Goal: Navigation & Orientation: Find specific page/section

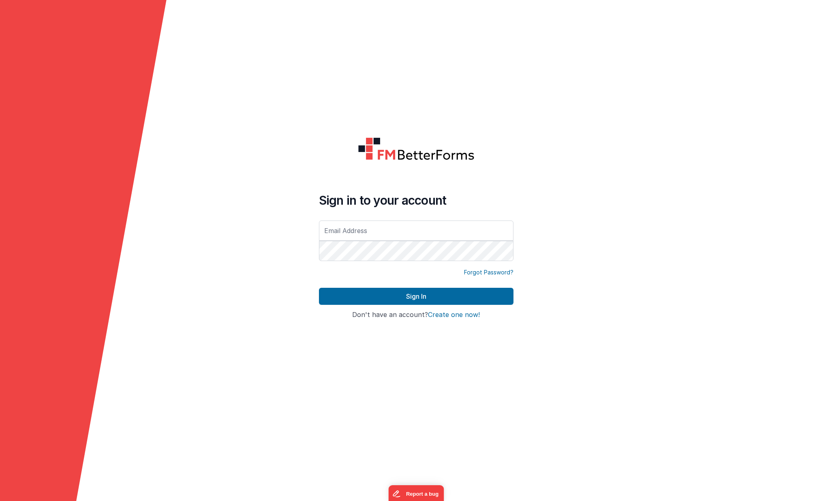
click at [596, 269] on form "Sign in to your account Forgot Password? Sign In Sign in with Google Don't have…" at bounding box center [416, 250] width 832 height 501
click at [562, 14] on form "Sign in to your account Forgot Password? Sign In Sign in with Google Don't have…" at bounding box center [416, 250] width 832 height 501
click at [300, 50] on form "Sign in to your account Forgot Password? Sign In Sign in with Google Don't have…" at bounding box center [416, 250] width 832 height 501
click at [379, 228] on input "text" at bounding box center [416, 231] width 195 height 20
type input "[EMAIL_ADDRESS][DOMAIN_NAME]"
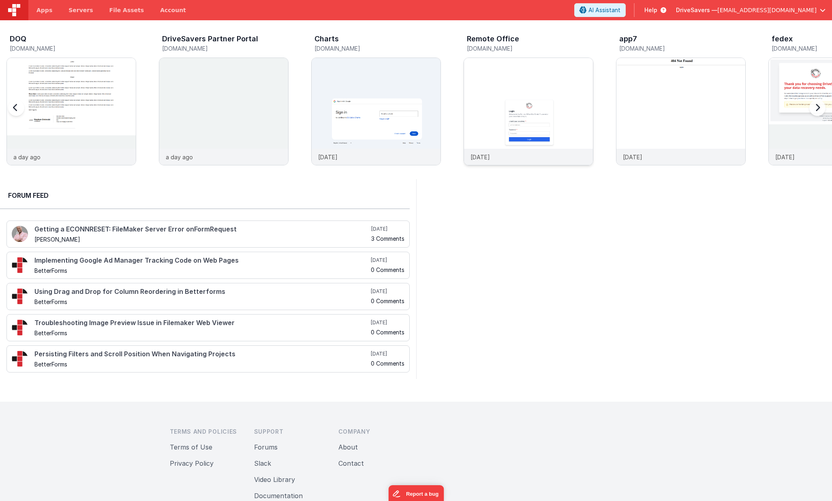
click at [521, 84] on img at bounding box center [528, 122] width 129 height 129
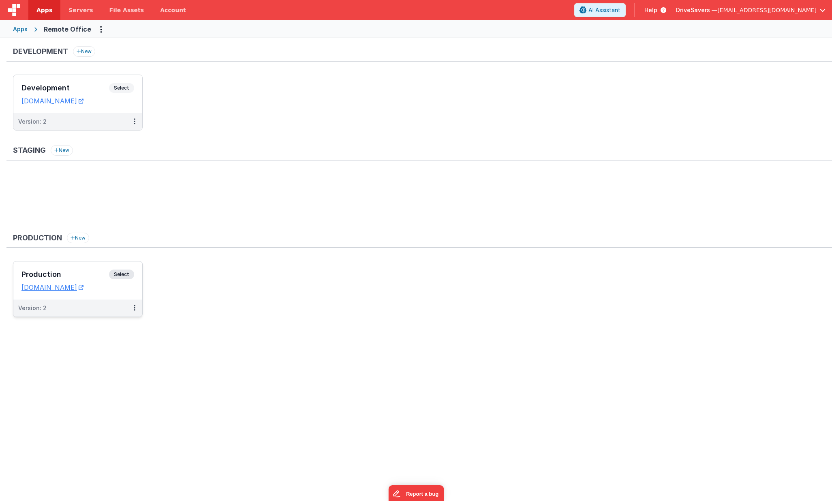
click at [123, 275] on span "Select" at bounding box center [121, 275] width 25 height 10
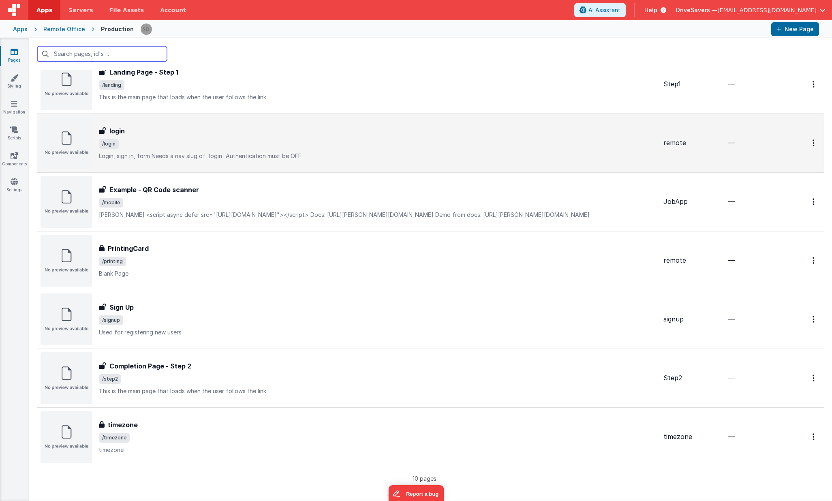
scroll to position [213, 0]
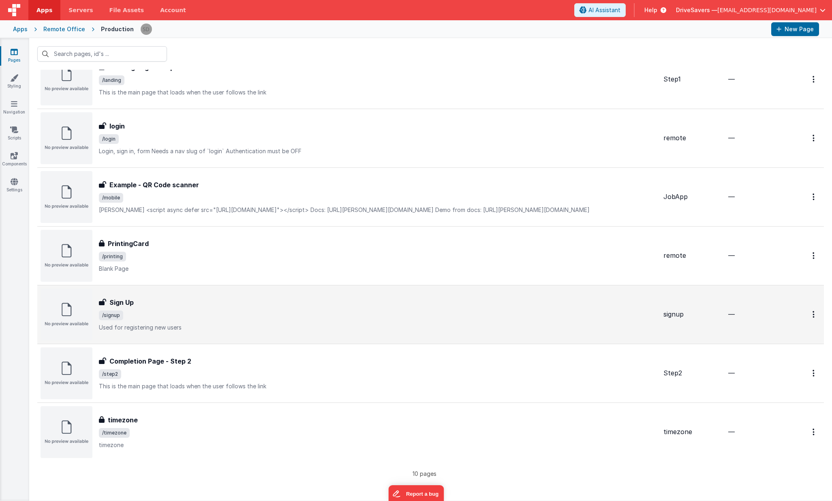
click at [179, 308] on div "Sign Up Sign Up /signup Used for registering new users" at bounding box center [378, 315] width 558 height 34
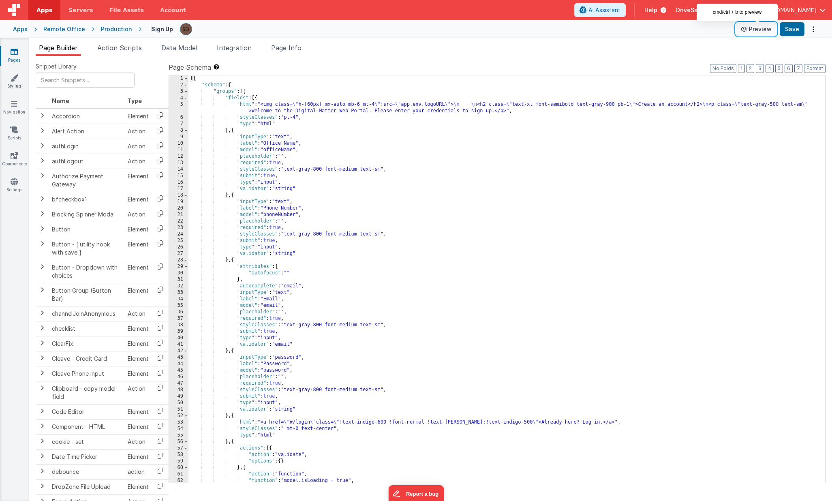
click at [761, 28] on button "Preview" at bounding box center [756, 29] width 41 height 13
click at [749, 30] on icon at bounding box center [745, 29] width 8 height 6
click at [117, 30] on div "Production" at bounding box center [116, 29] width 31 height 8
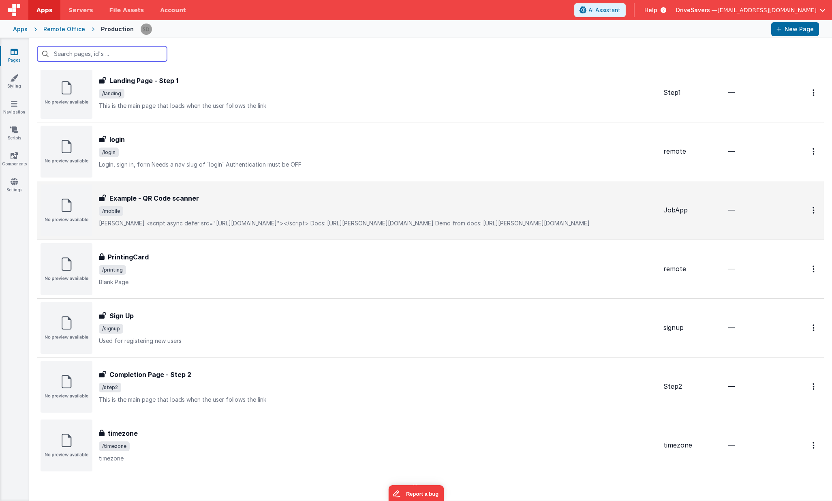
scroll to position [213, 0]
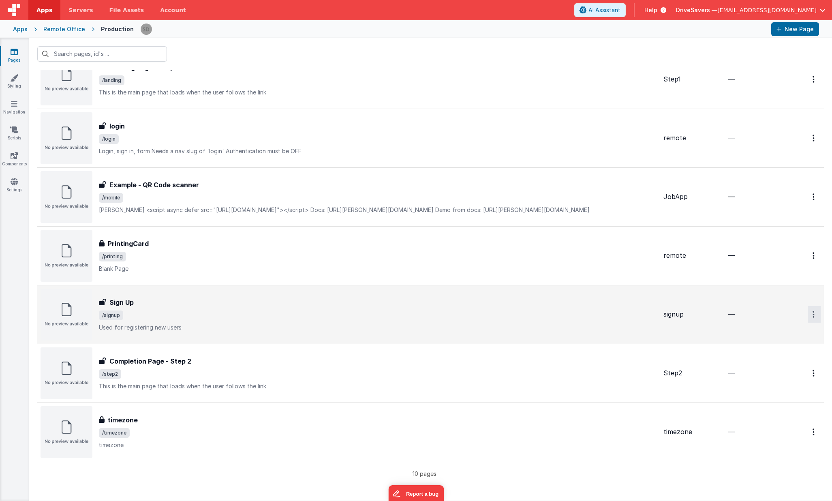
click at [815, 315] on button "Options" at bounding box center [814, 314] width 13 height 17
click at [787, 335] on link "Preview" at bounding box center [785, 333] width 71 height 15
click at [124, 305] on h3 "Sign Up" at bounding box center [121, 303] width 24 height 10
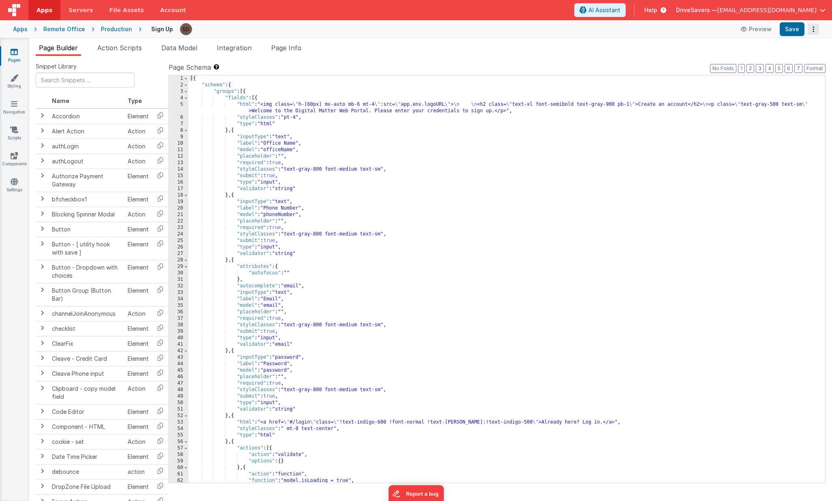
click at [815, 27] on button "Options" at bounding box center [813, 29] width 11 height 11
click at [815, 27] on button at bounding box center [416, 250] width 832 height 501
click at [144, 43] on li "Action Scripts" at bounding box center [119, 49] width 51 height 13
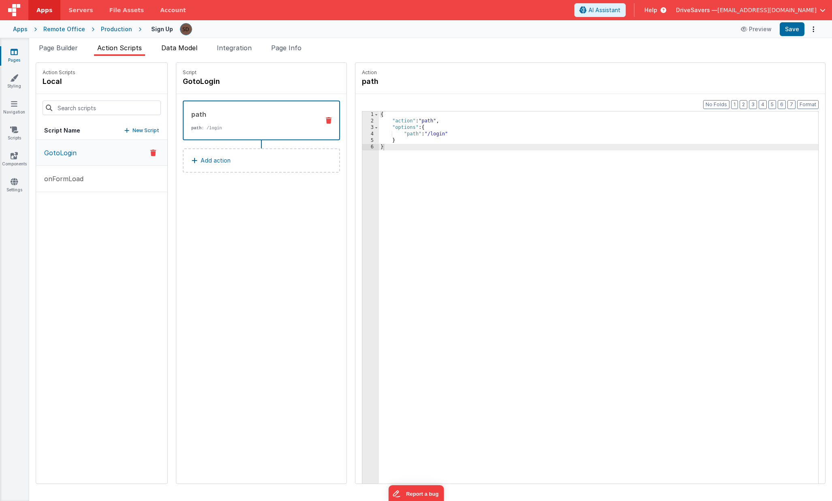
click at [186, 47] on span "Data Model" at bounding box center [179, 48] width 36 height 8
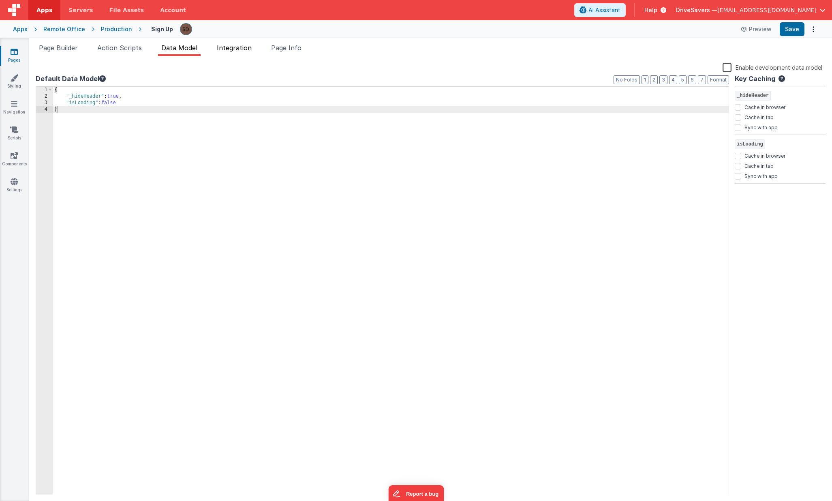
click at [237, 51] on span "Integration" at bounding box center [234, 48] width 35 height 8
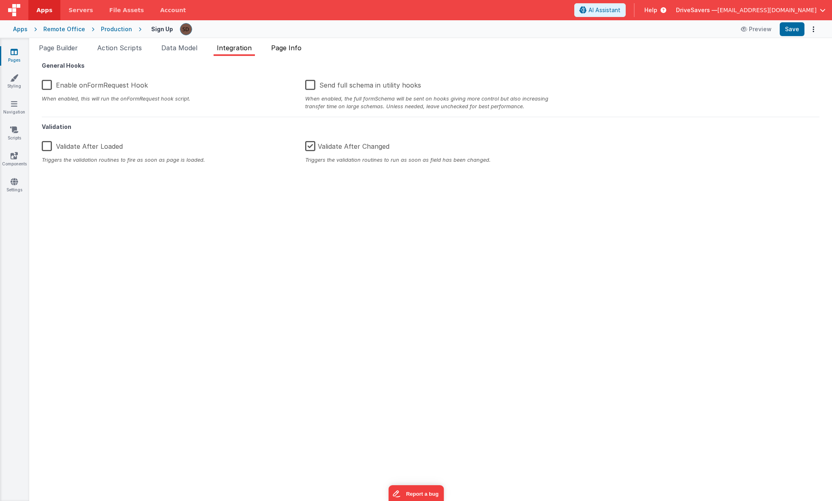
click at [292, 51] on span "Page Info" at bounding box center [286, 48] width 30 height 8
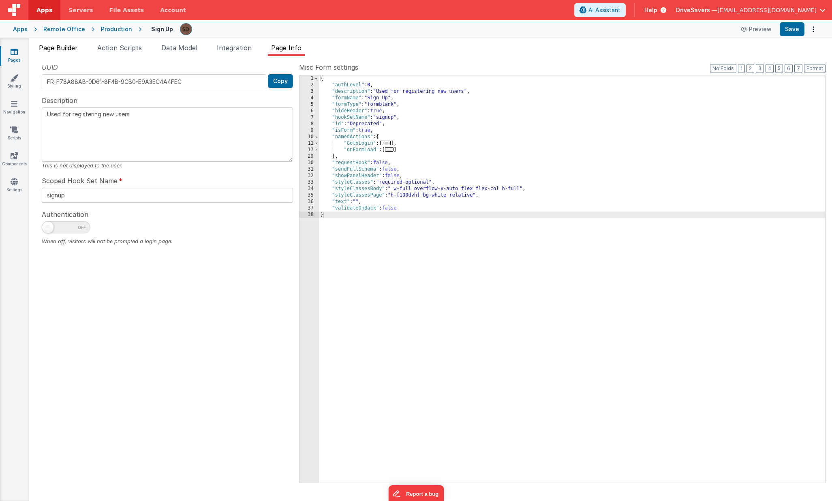
click at [56, 46] on span "Page Builder" at bounding box center [58, 48] width 39 height 8
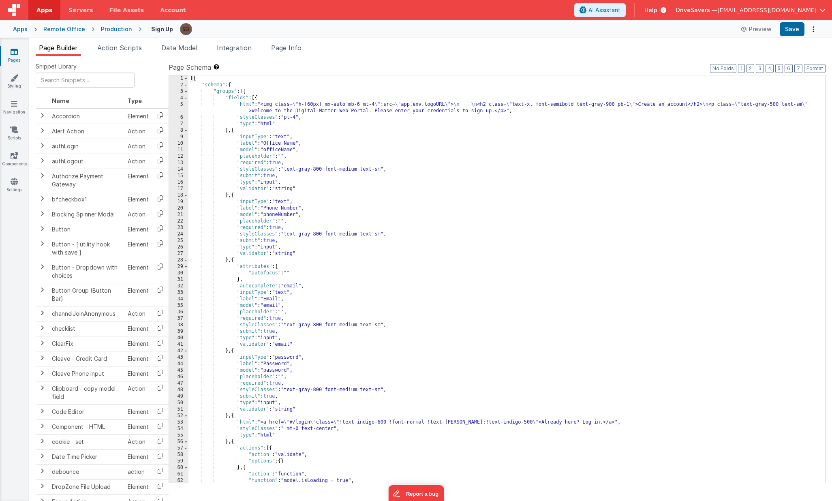
click at [19, 55] on link "Pages" at bounding box center [14, 56] width 29 height 16
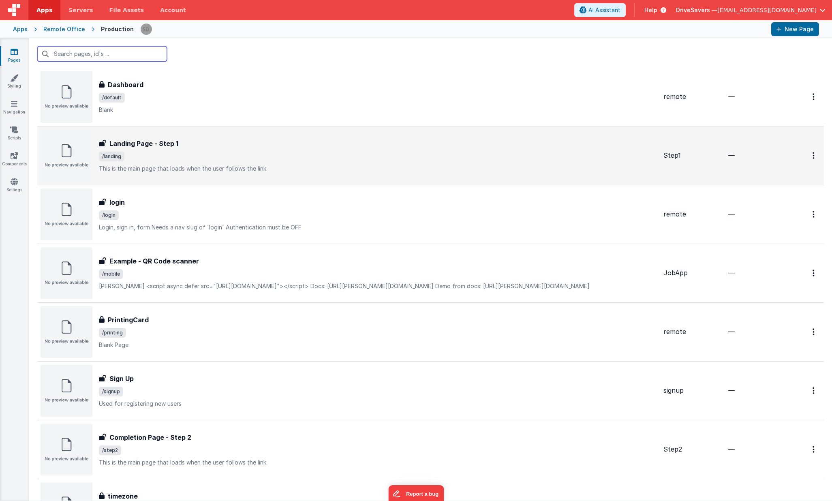
scroll to position [213, 0]
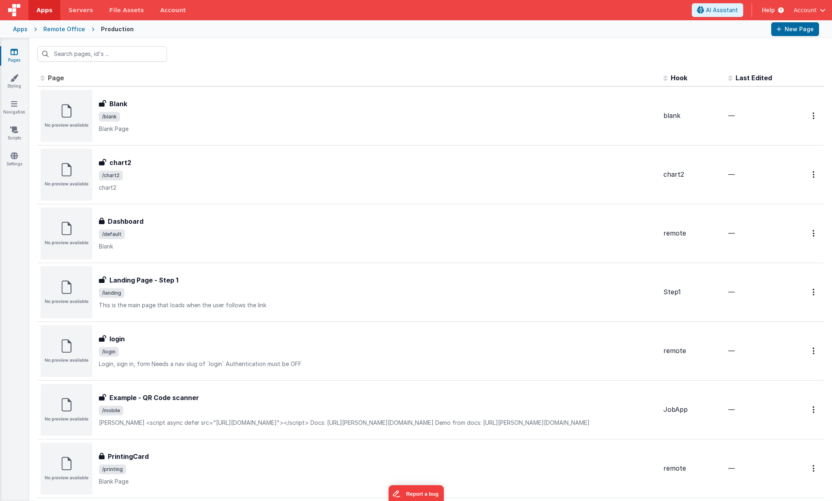
click at [48, 26] on div "Remote Office" at bounding box center [64, 29] width 42 height 8
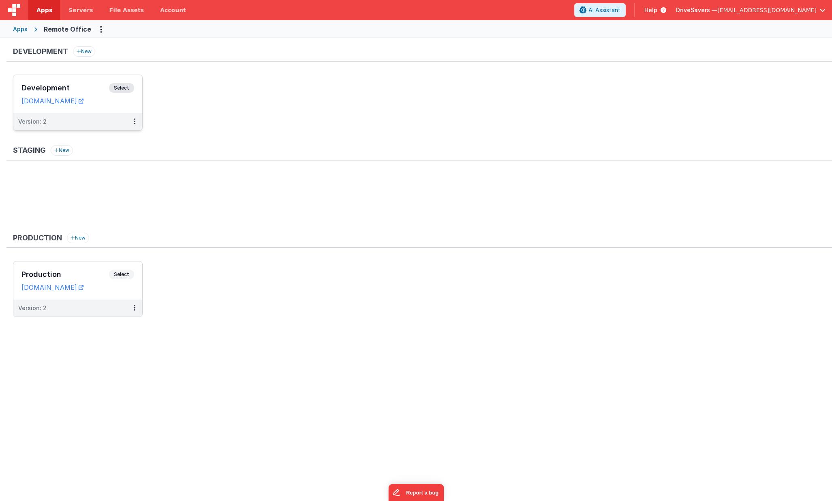
click at [117, 88] on span "Select" at bounding box center [121, 88] width 25 height 10
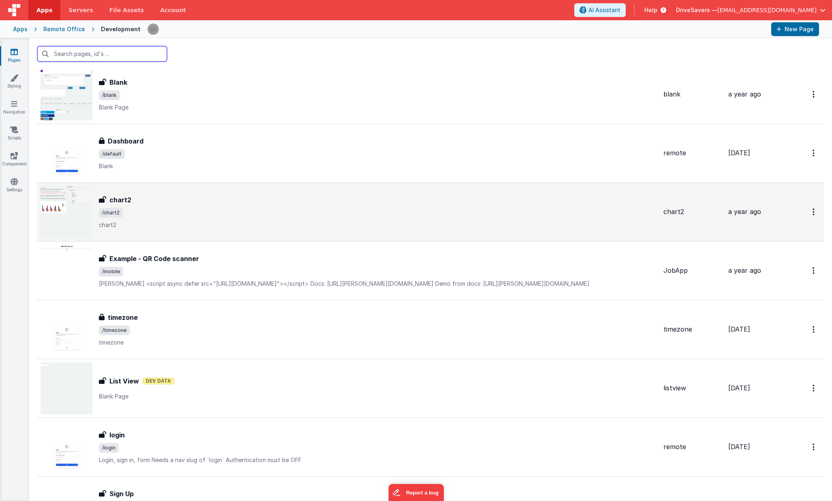
scroll to position [272, 0]
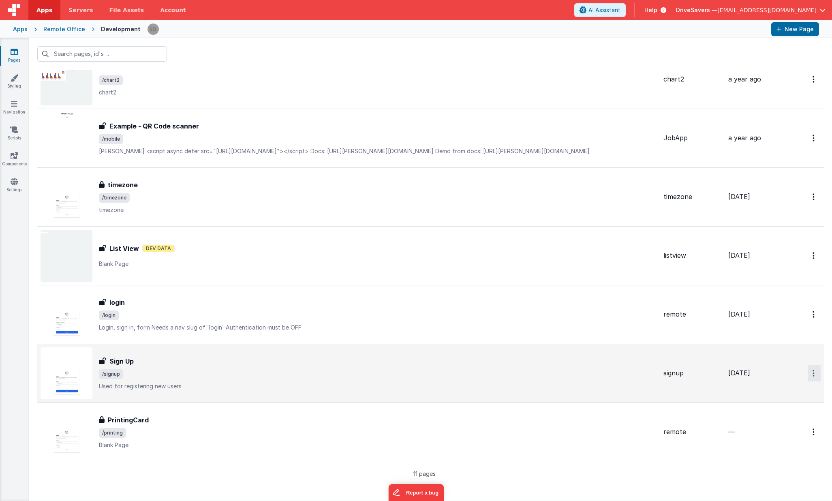
click at [813, 373] on icon "Options" at bounding box center [814, 373] width 2 height 7
click at [799, 393] on link "Preview" at bounding box center [785, 392] width 71 height 15
click at [74, 375] on img at bounding box center [67, 373] width 52 height 52
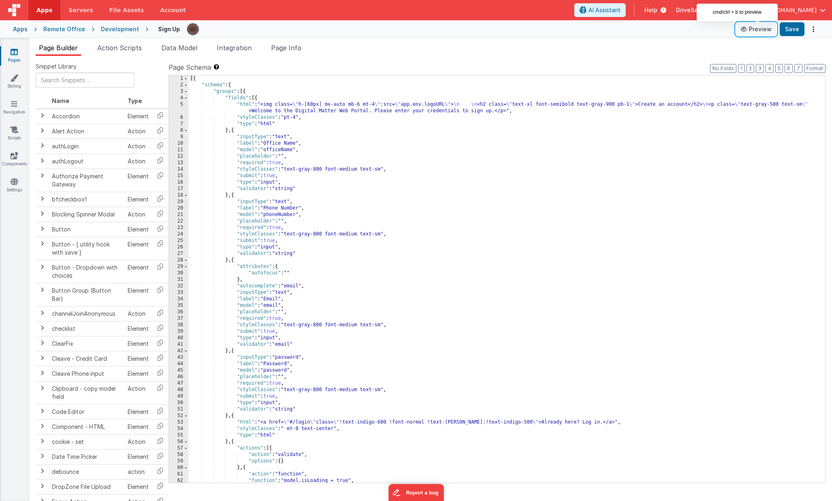
click at [745, 30] on icon at bounding box center [745, 29] width 8 height 6
click at [761, 28] on button "Preview" at bounding box center [756, 29] width 41 height 13
click at [119, 31] on div "Development" at bounding box center [120, 29] width 38 height 8
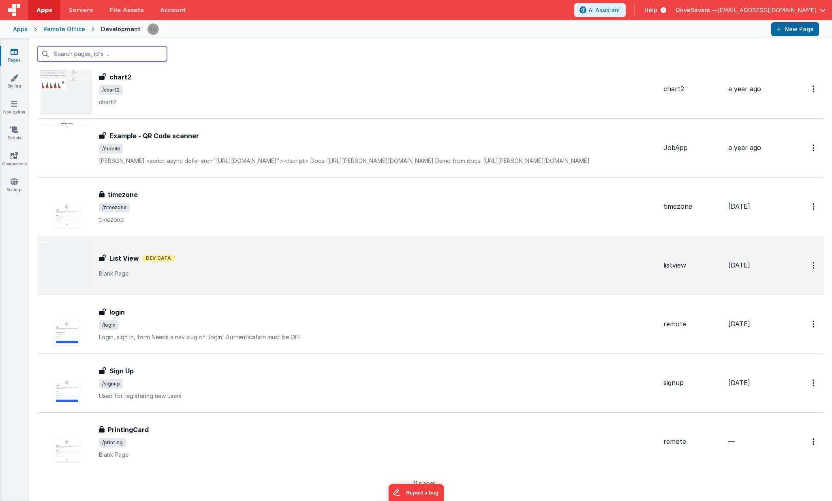
scroll to position [272, 0]
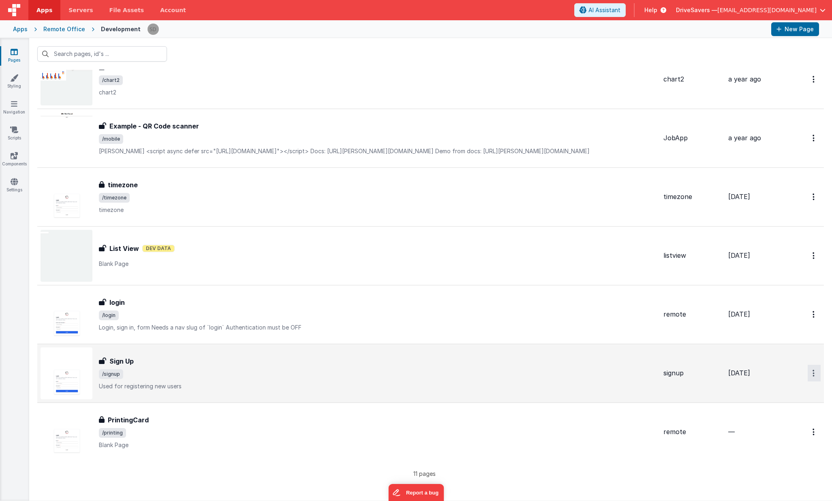
click at [820, 377] on button "Options" at bounding box center [814, 373] width 13 height 17
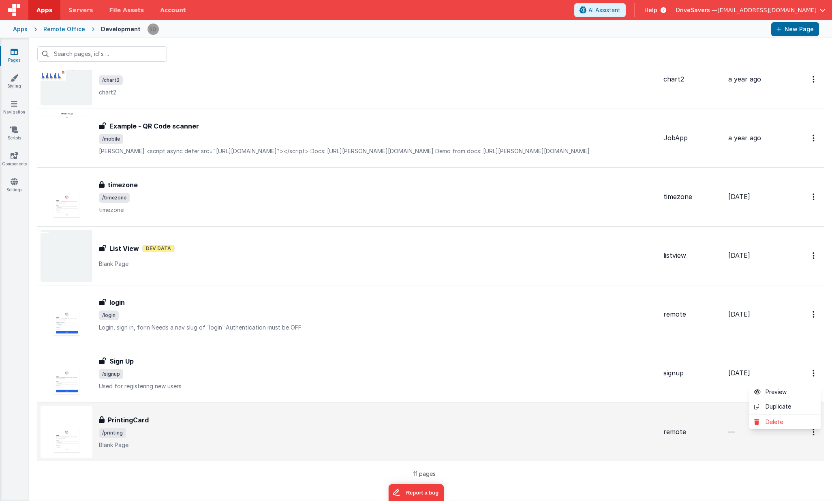
click at [311, 368] on button at bounding box center [416, 250] width 832 height 501
click at [311, 368] on div "Sign Up Sign Up /signup Used for registering new users" at bounding box center [378, 373] width 558 height 34
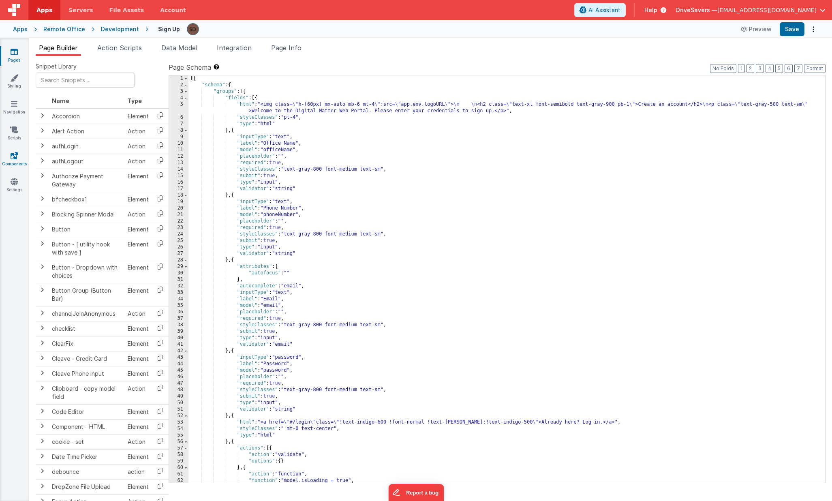
click at [9, 158] on link "Components" at bounding box center [14, 160] width 29 height 16
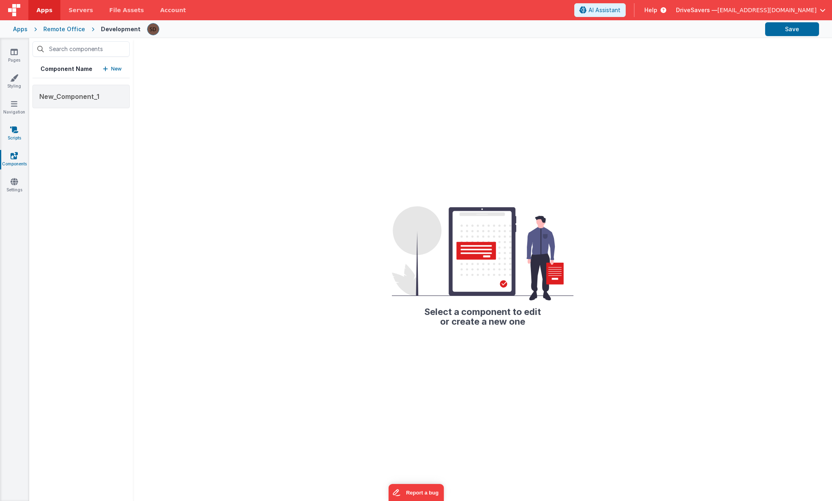
click at [22, 131] on link "Scripts" at bounding box center [14, 134] width 29 height 16
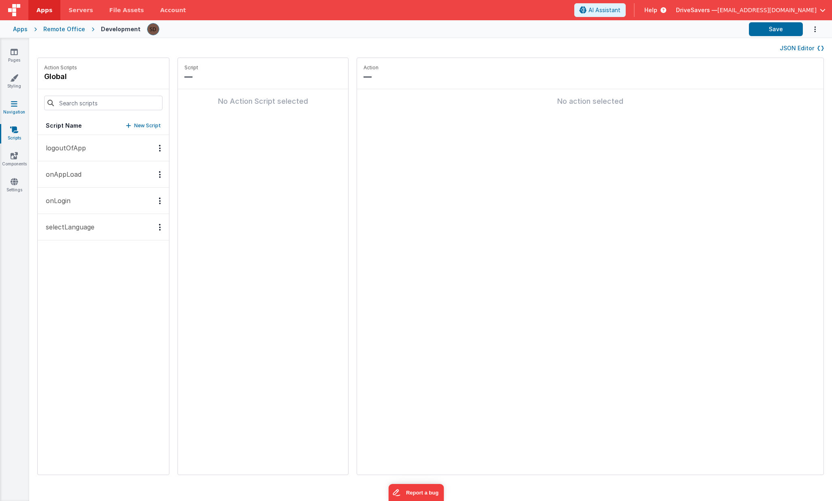
click at [19, 110] on link "Navigation" at bounding box center [14, 108] width 29 height 16
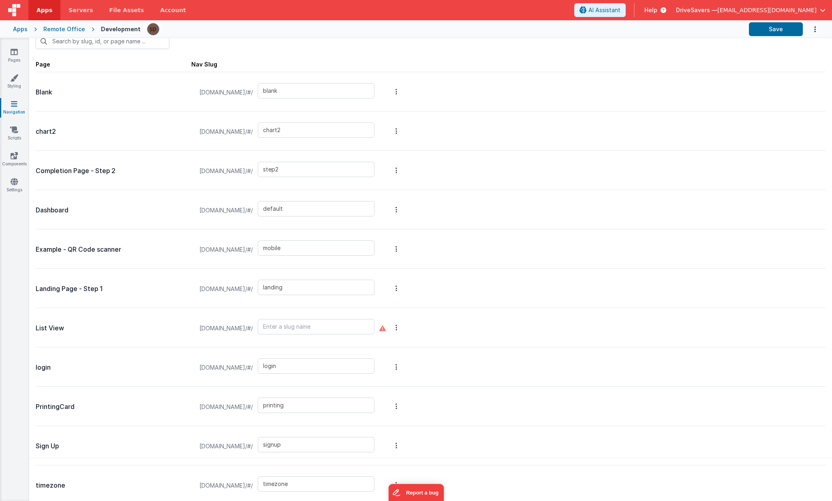
scroll to position [45, 0]
